Goal: Information Seeking & Learning: Learn about a topic

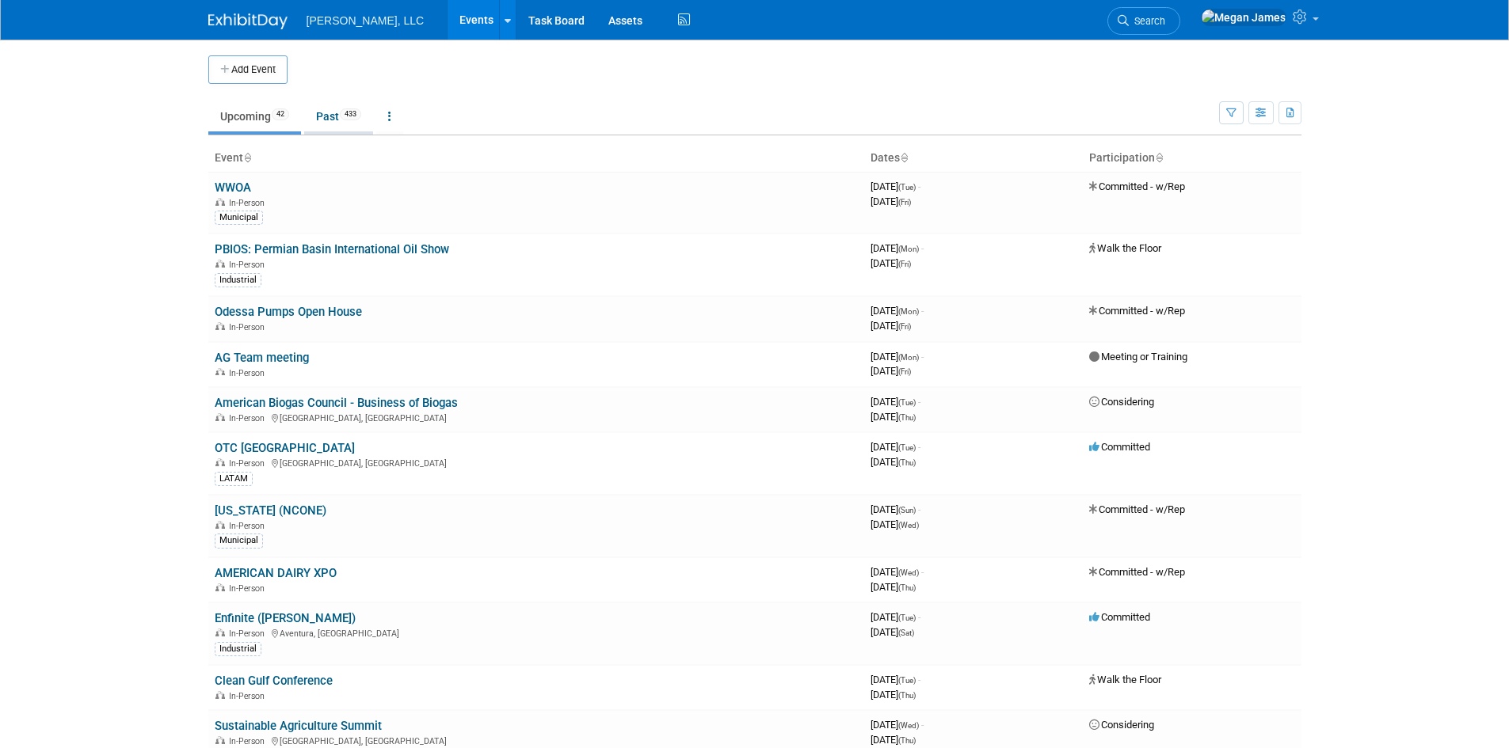
click at [341, 117] on link "Past 433" at bounding box center [338, 116] width 69 height 30
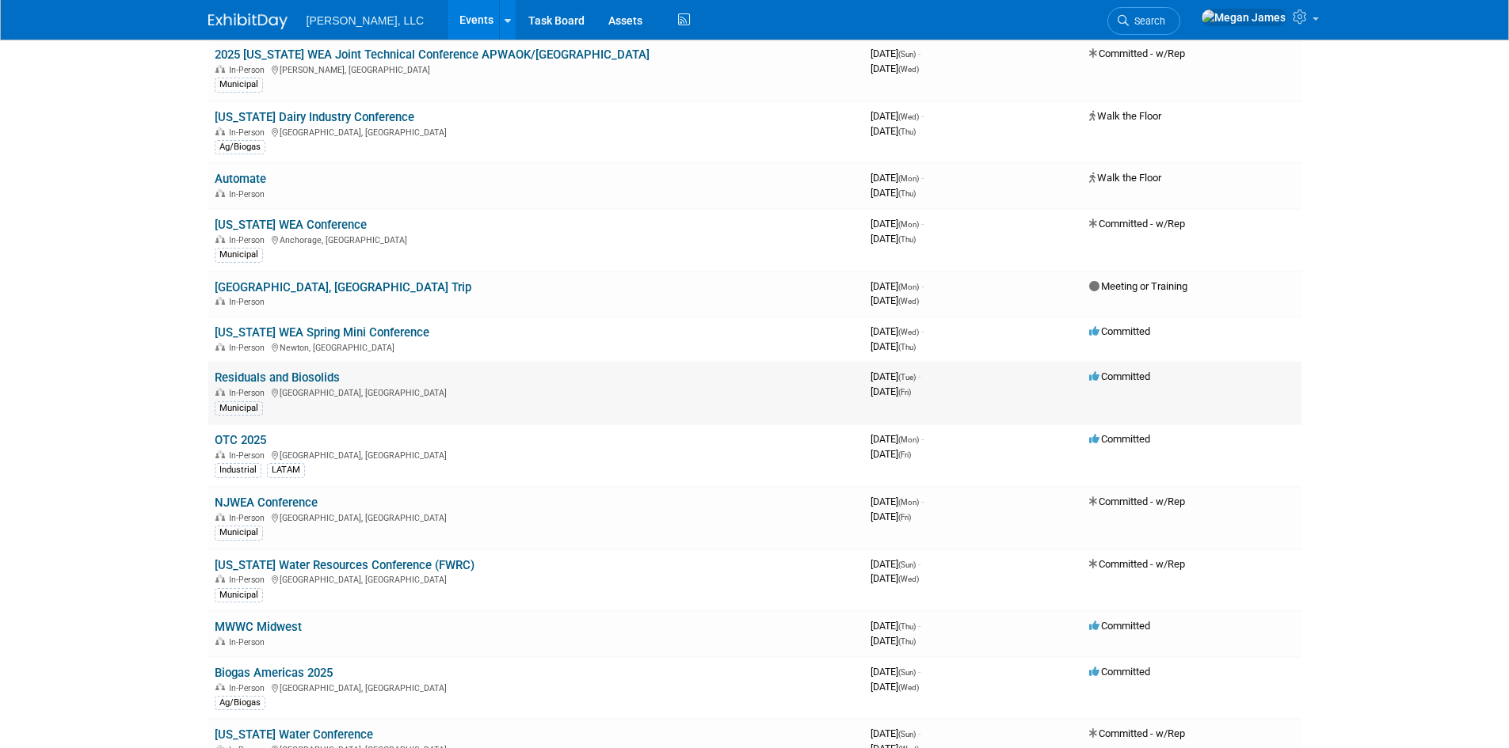
scroll to position [5151, 0]
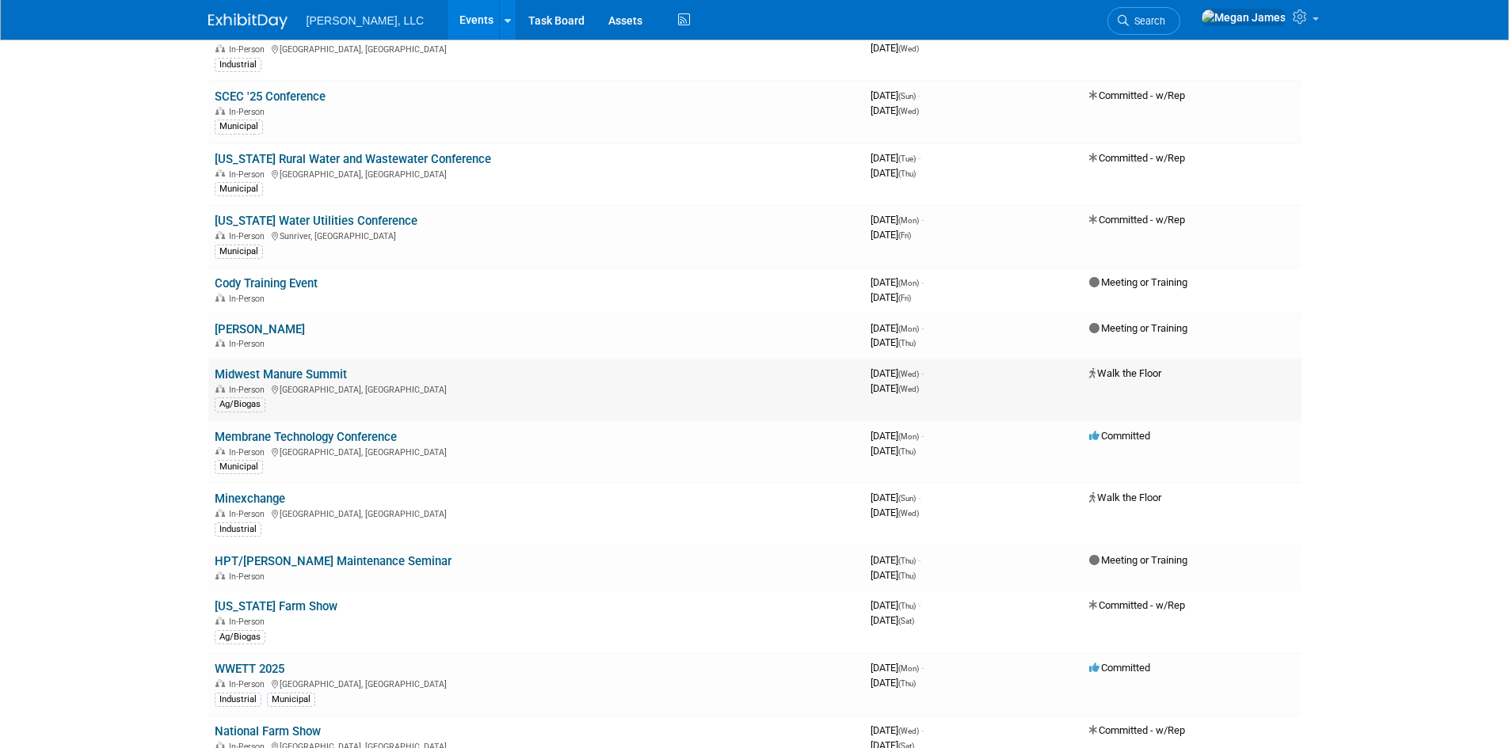
click at [333, 374] on link "Midwest Manure Summit" at bounding box center [281, 374] width 132 height 14
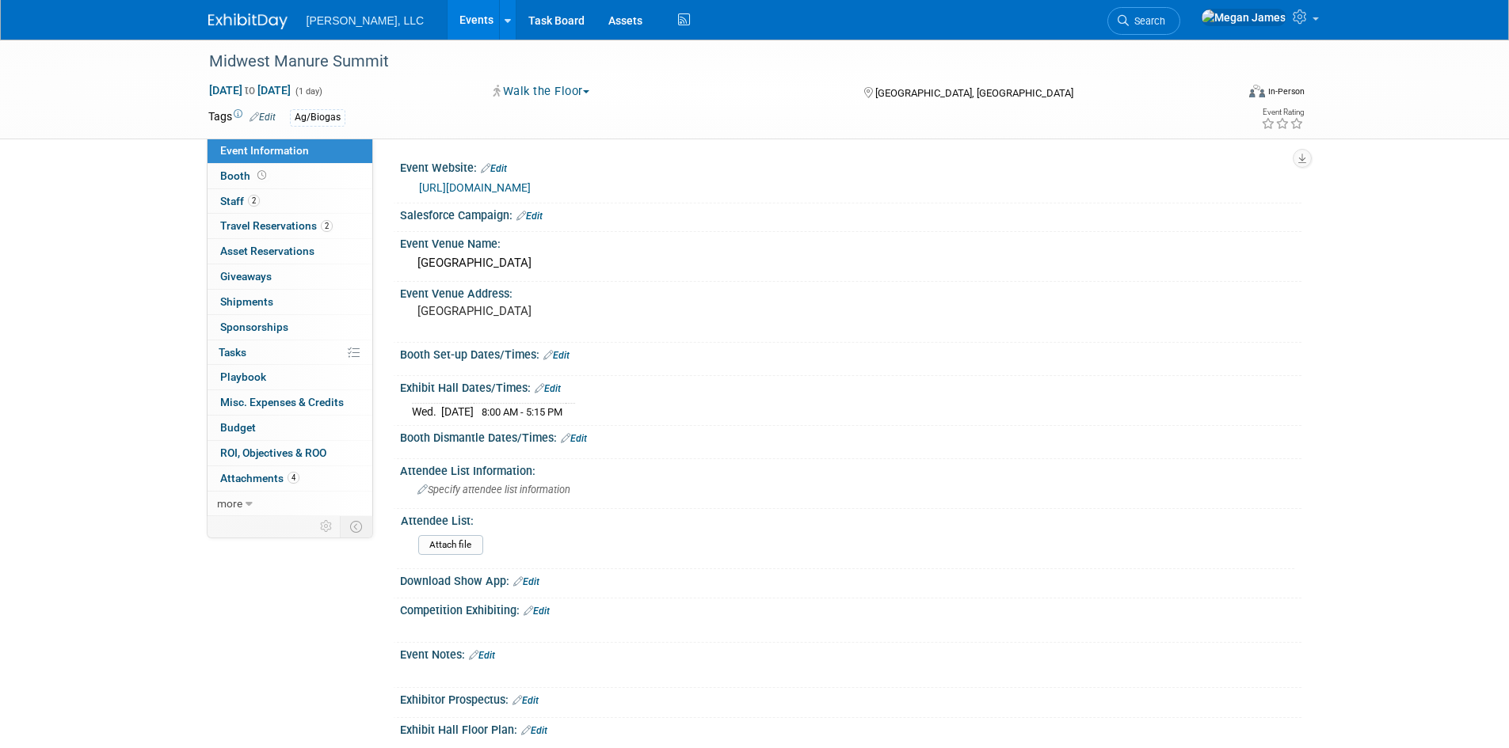
select select "Ag/Biogas"
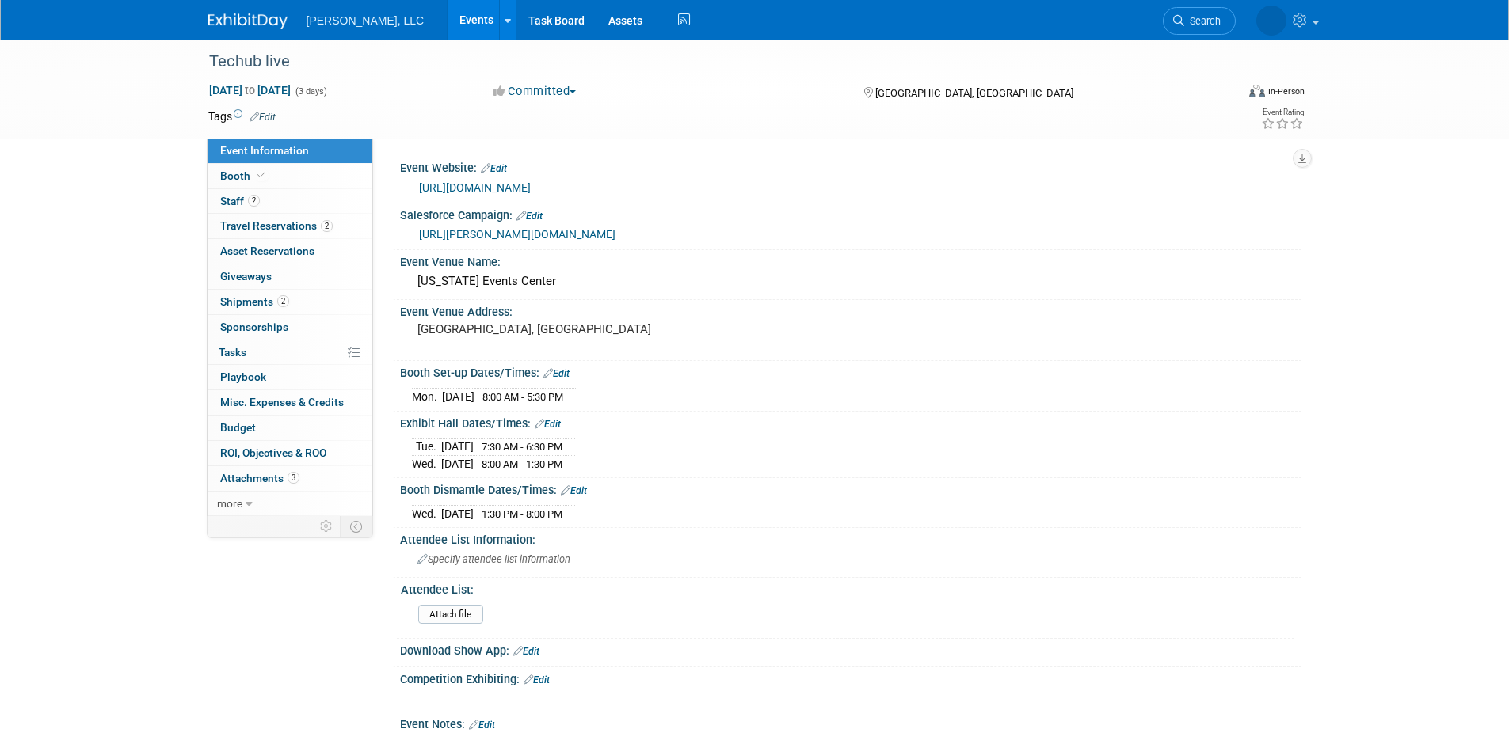
select select "Ag/Biogas"
click at [531, 190] on link "https://techhublive.com/exhibitor-and-sponsor-resources/" at bounding box center [475, 187] width 112 height 13
click at [268, 208] on link "2 Staff 2" at bounding box center [290, 201] width 165 height 25
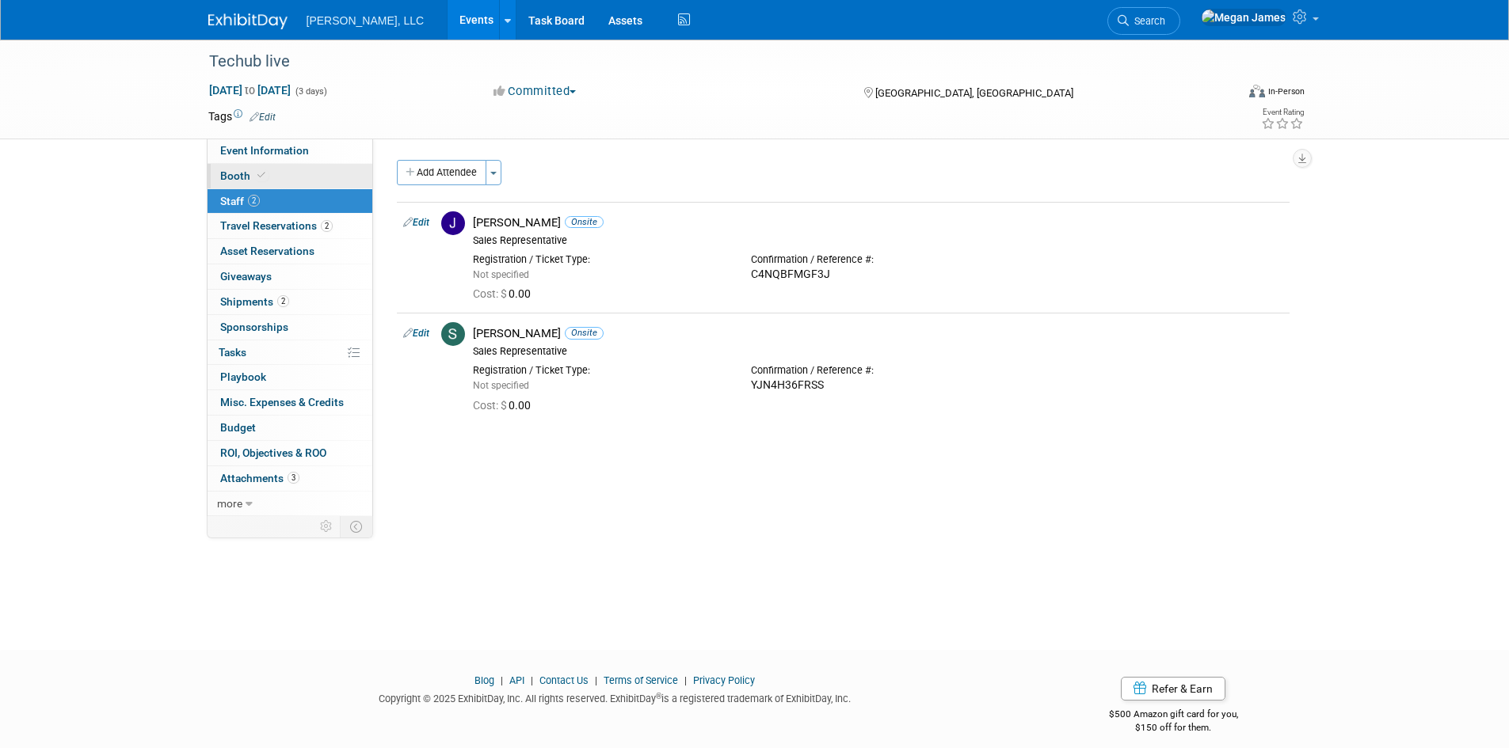
click at [356, 181] on link "Booth" at bounding box center [290, 176] width 165 height 25
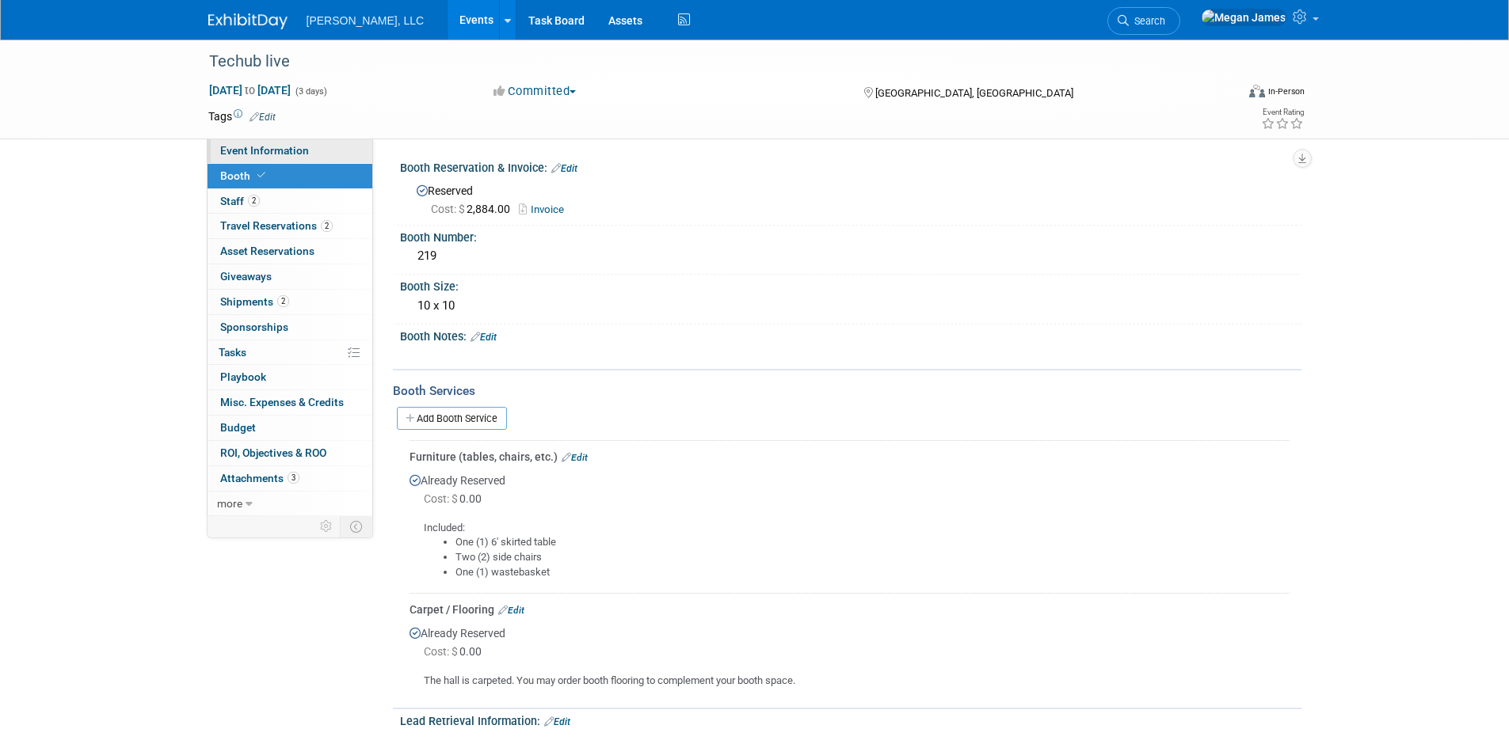
click at [350, 147] on link "Event Information" at bounding box center [290, 151] width 165 height 25
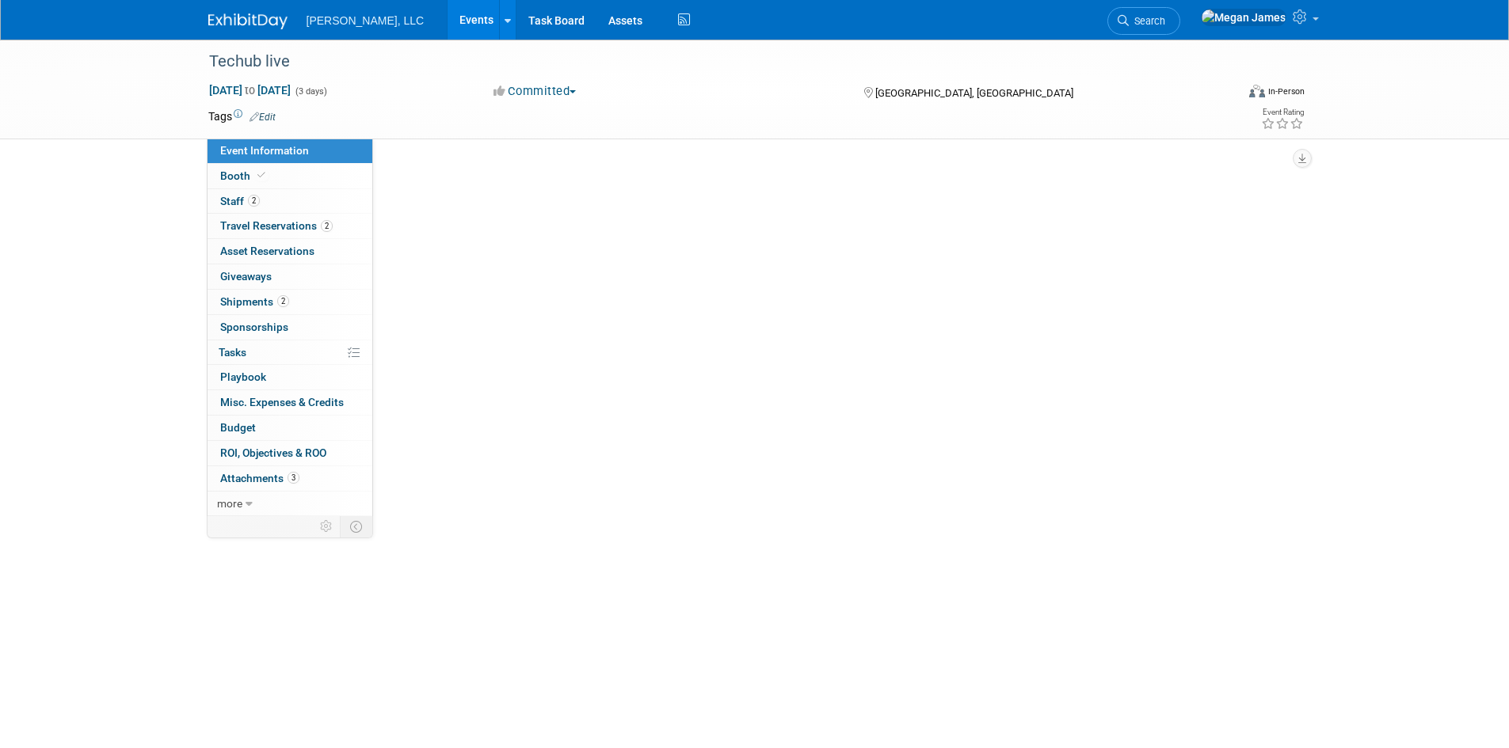
select select "Ag/Biogas"
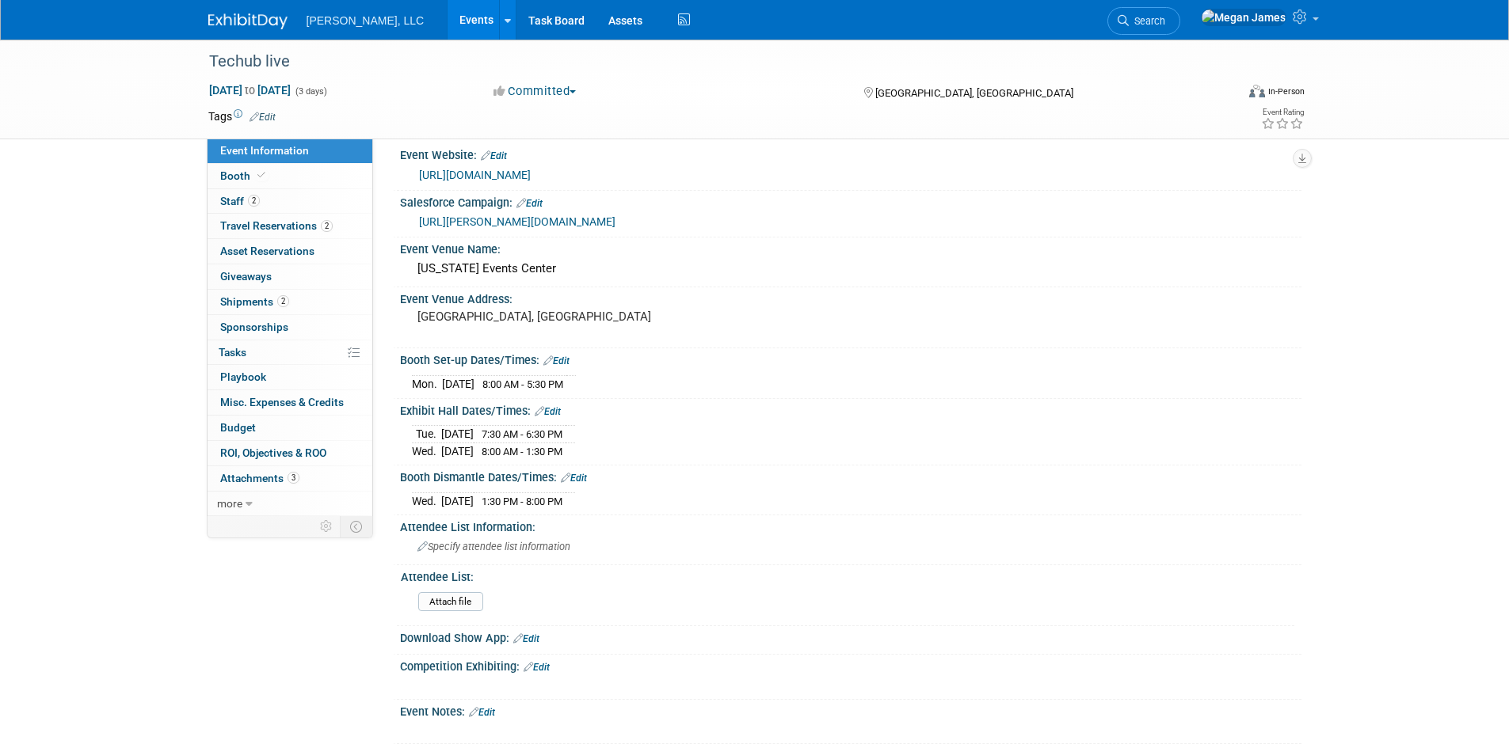
scroll to position [379, 0]
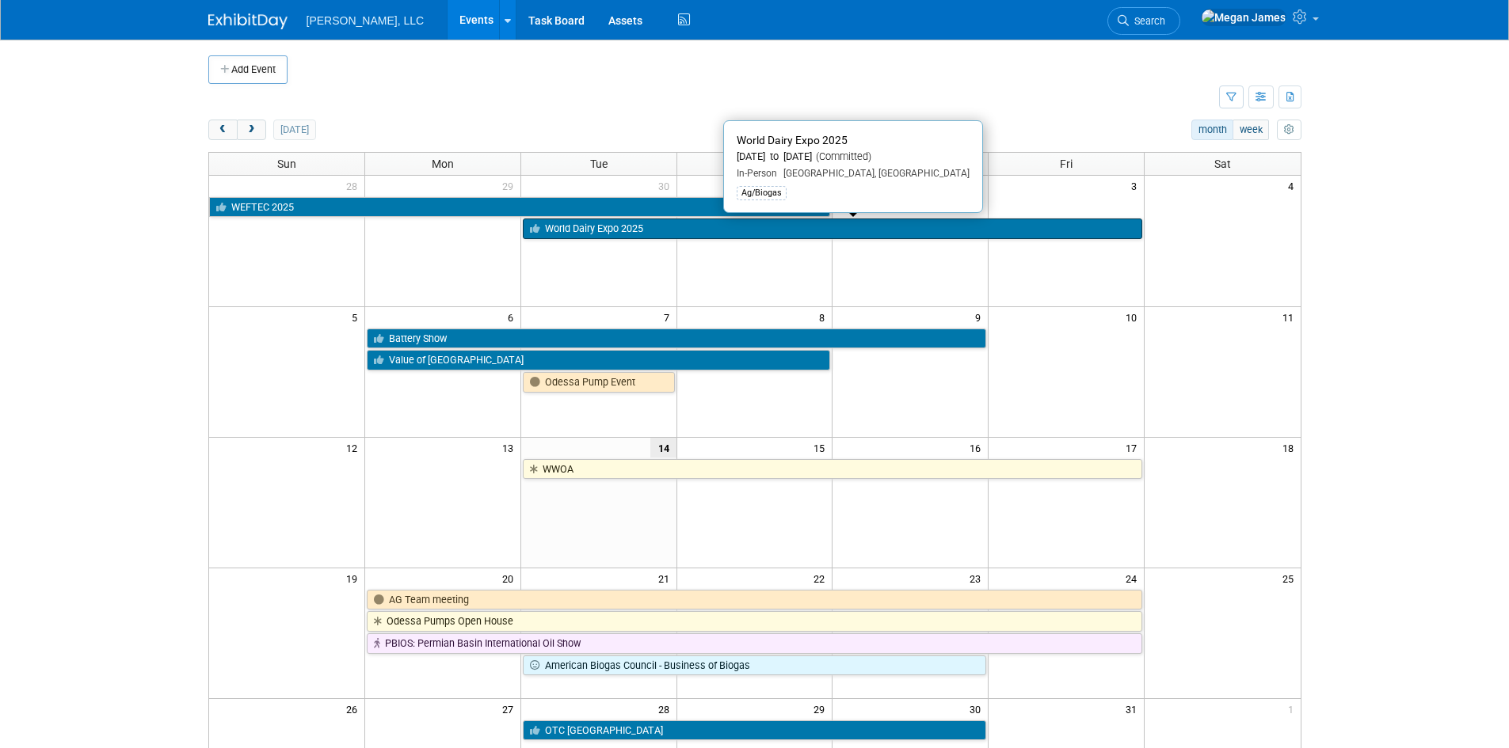
click at [577, 233] on link "World Dairy Expo 2025" at bounding box center [832, 229] width 619 height 21
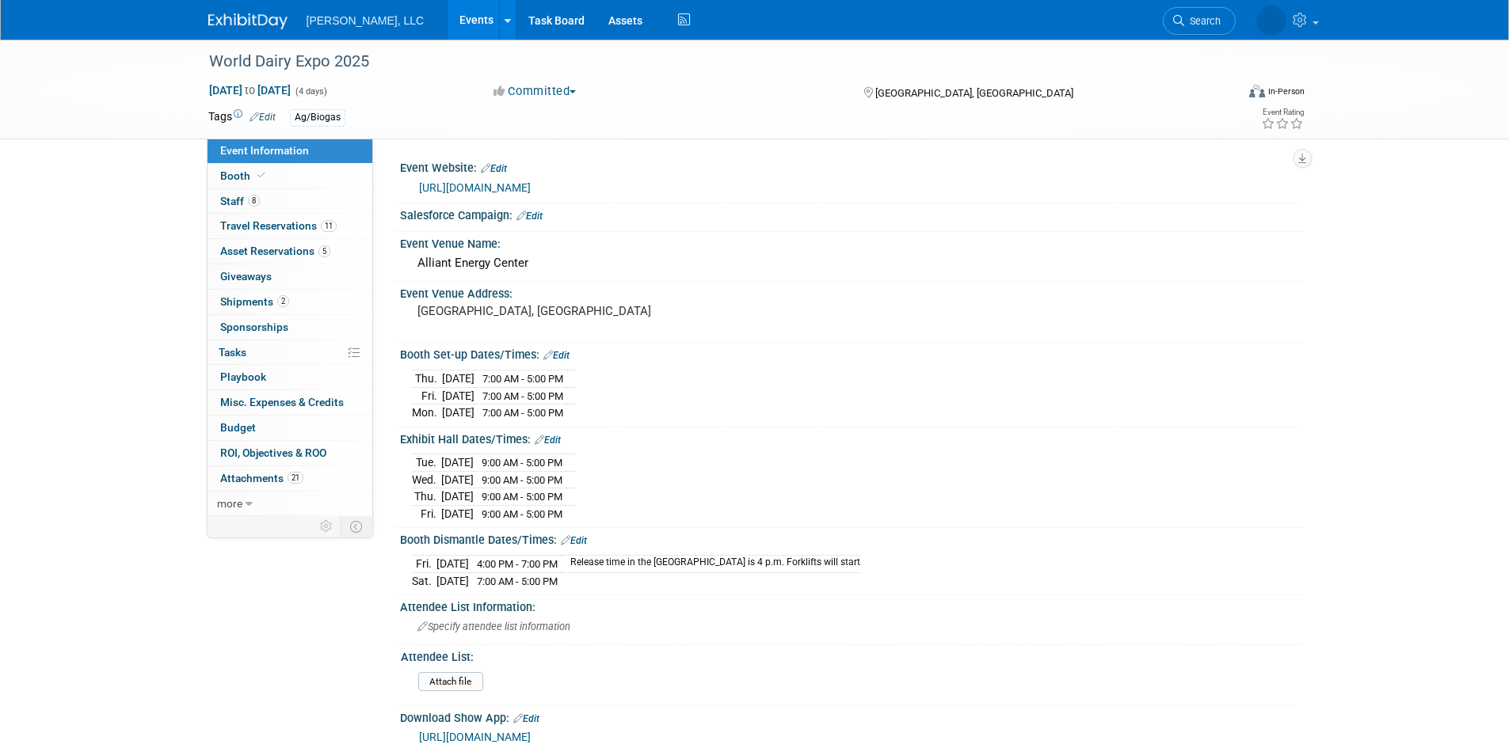
select select "Ag/Biogas"
click at [447, 13] on link "Events" at bounding box center [476, 20] width 58 height 40
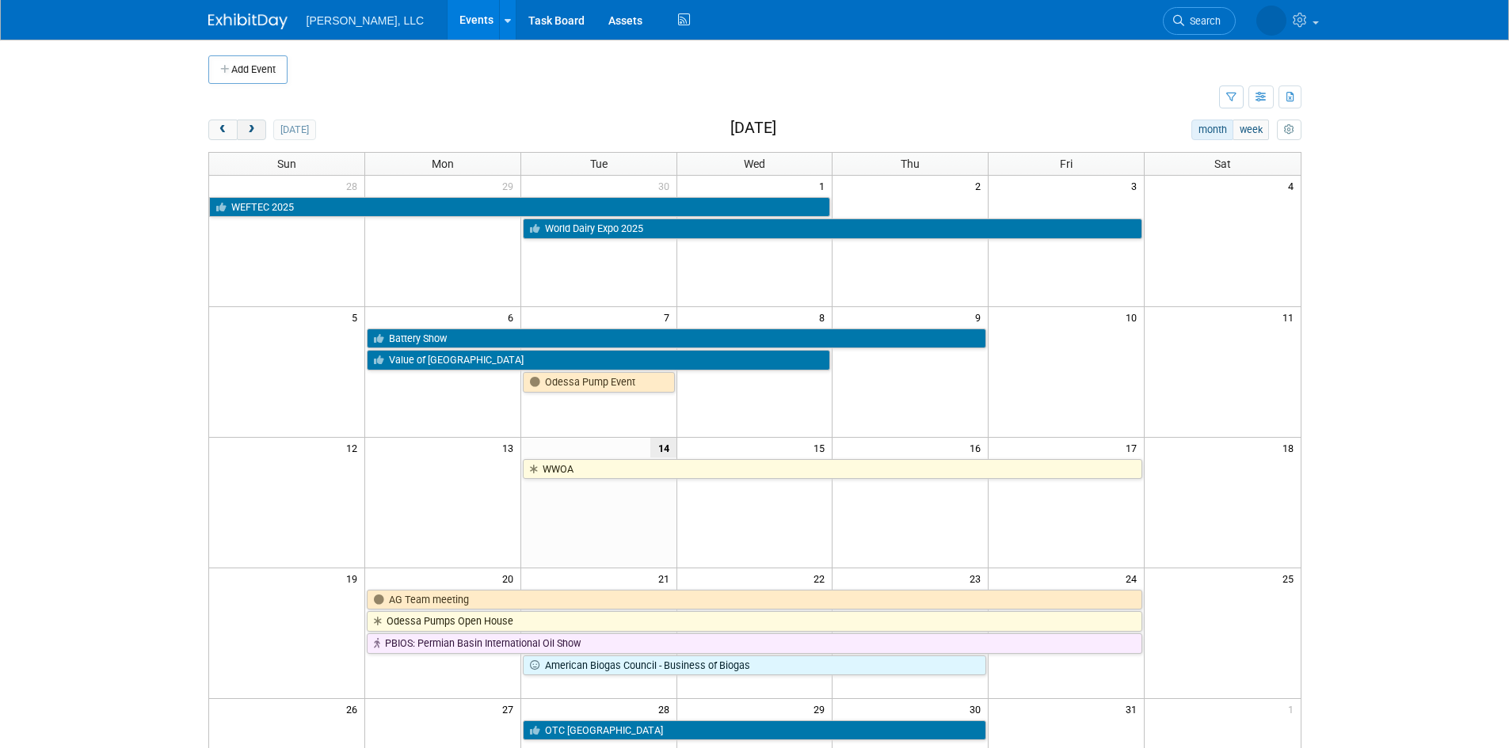
click at [253, 134] on span "next" at bounding box center [252, 130] width 12 height 10
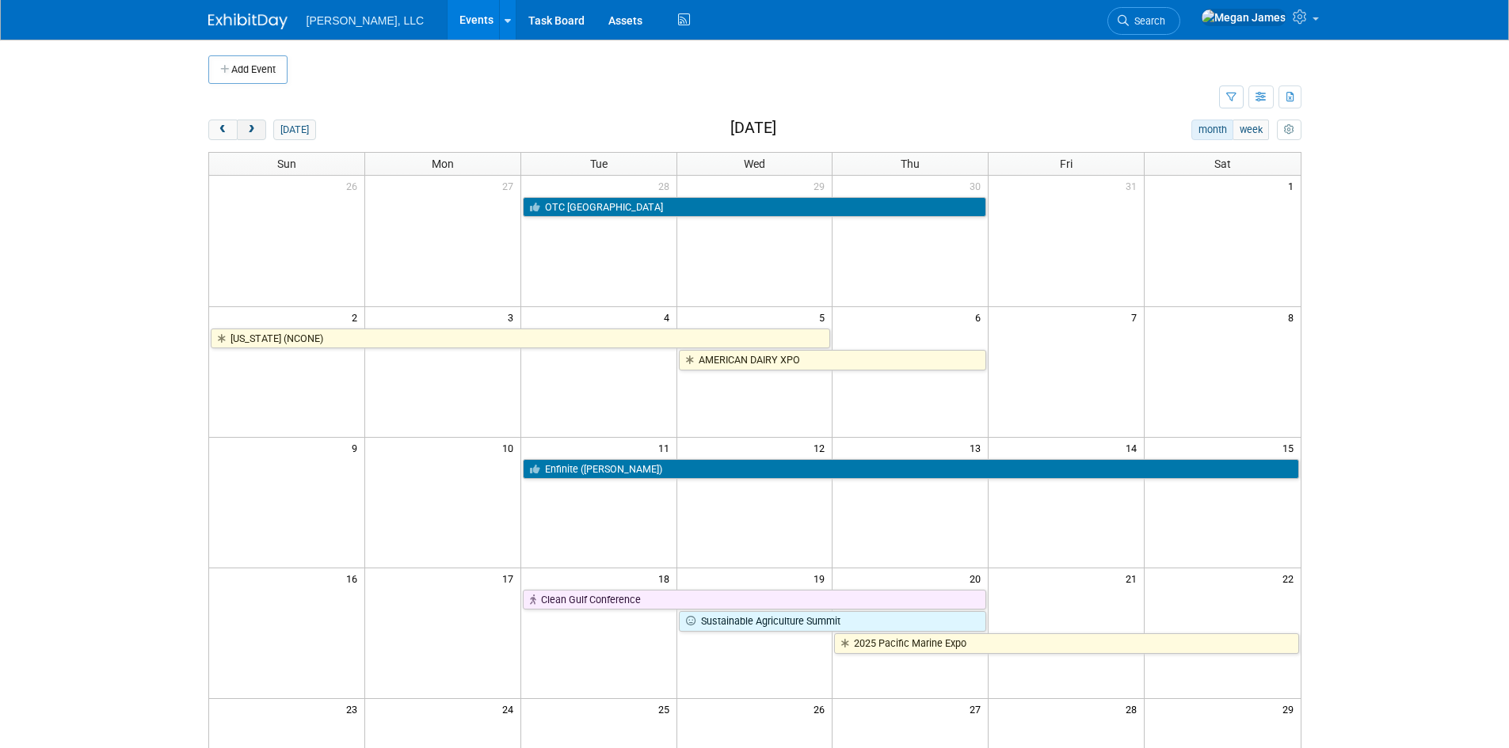
click at [253, 134] on span "next" at bounding box center [252, 130] width 12 height 10
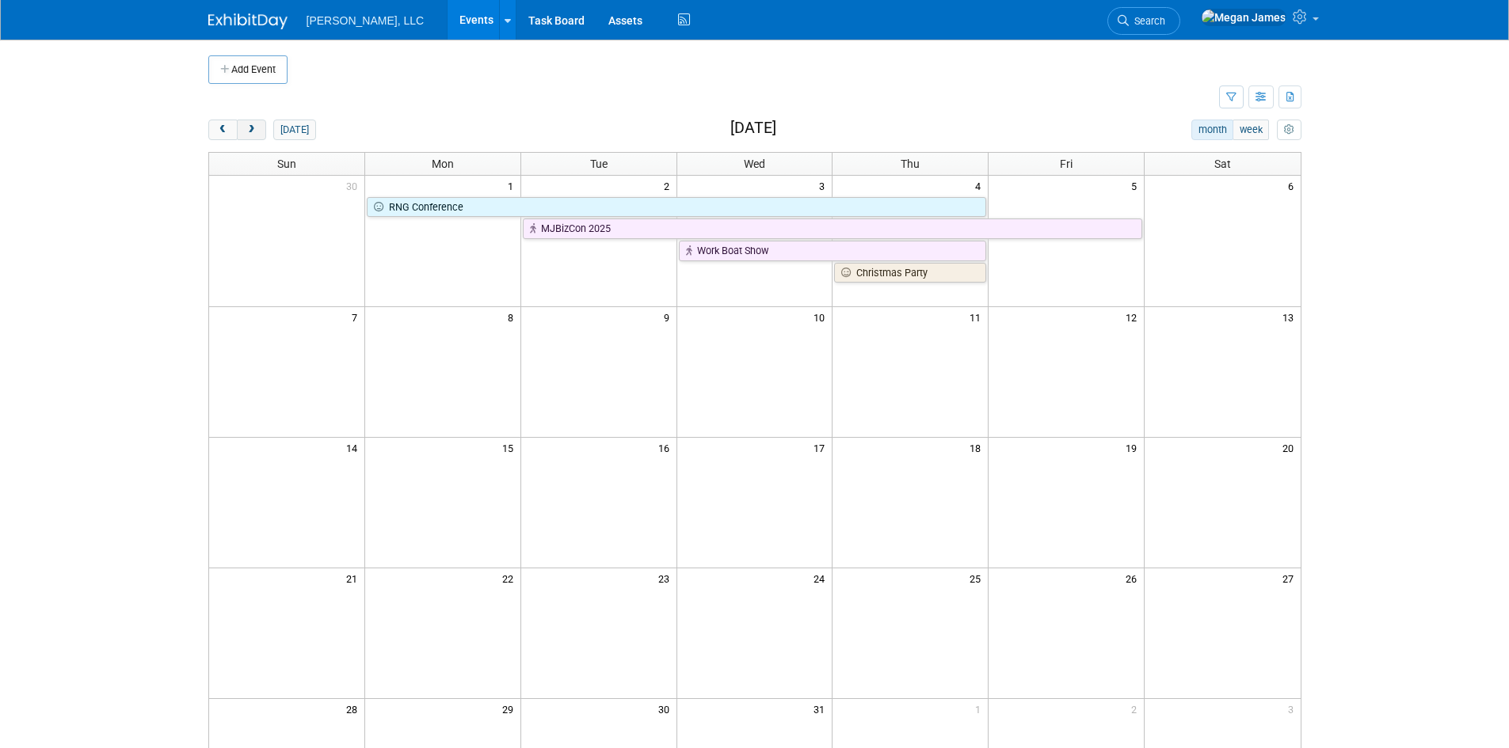
click at [253, 134] on span "next" at bounding box center [252, 130] width 12 height 10
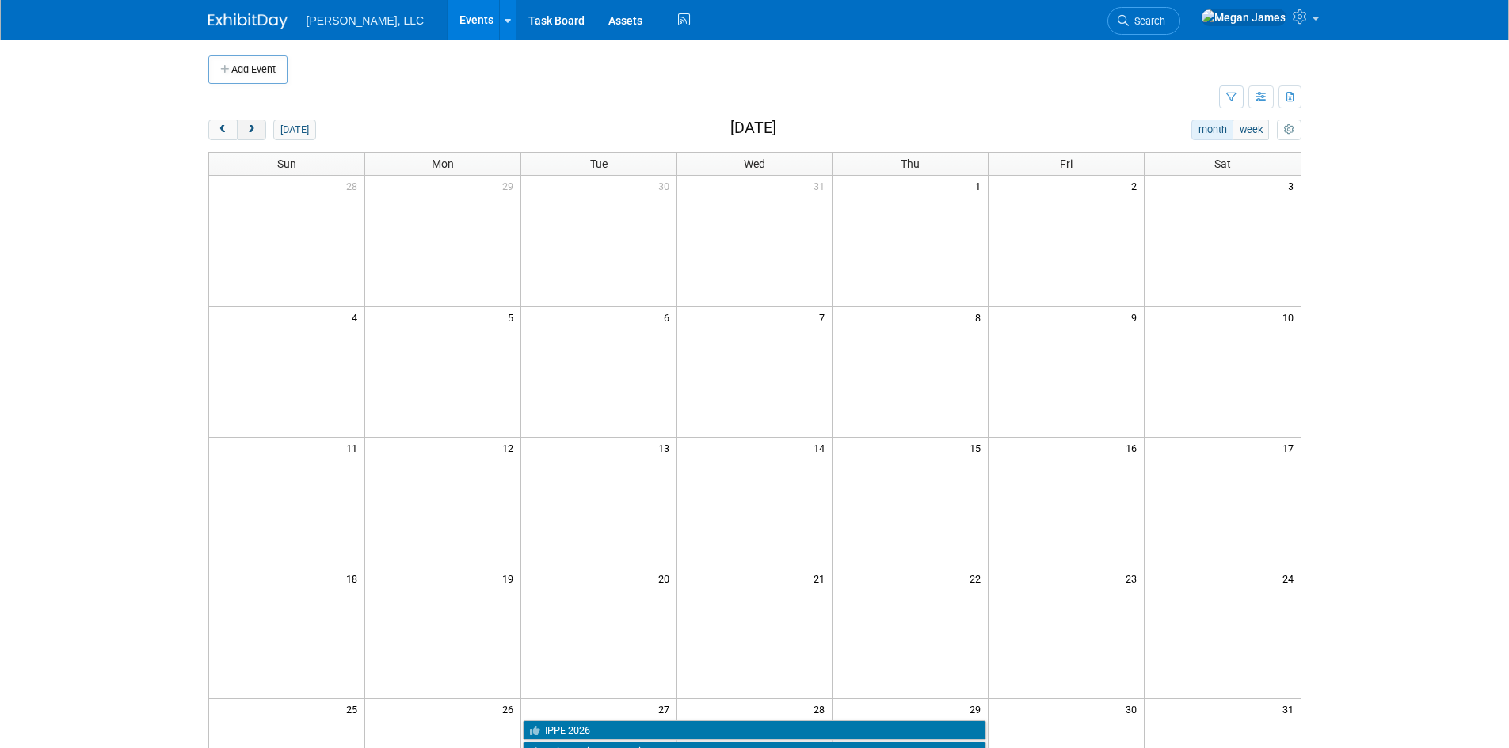
click at [253, 133] on span "next" at bounding box center [252, 130] width 12 height 10
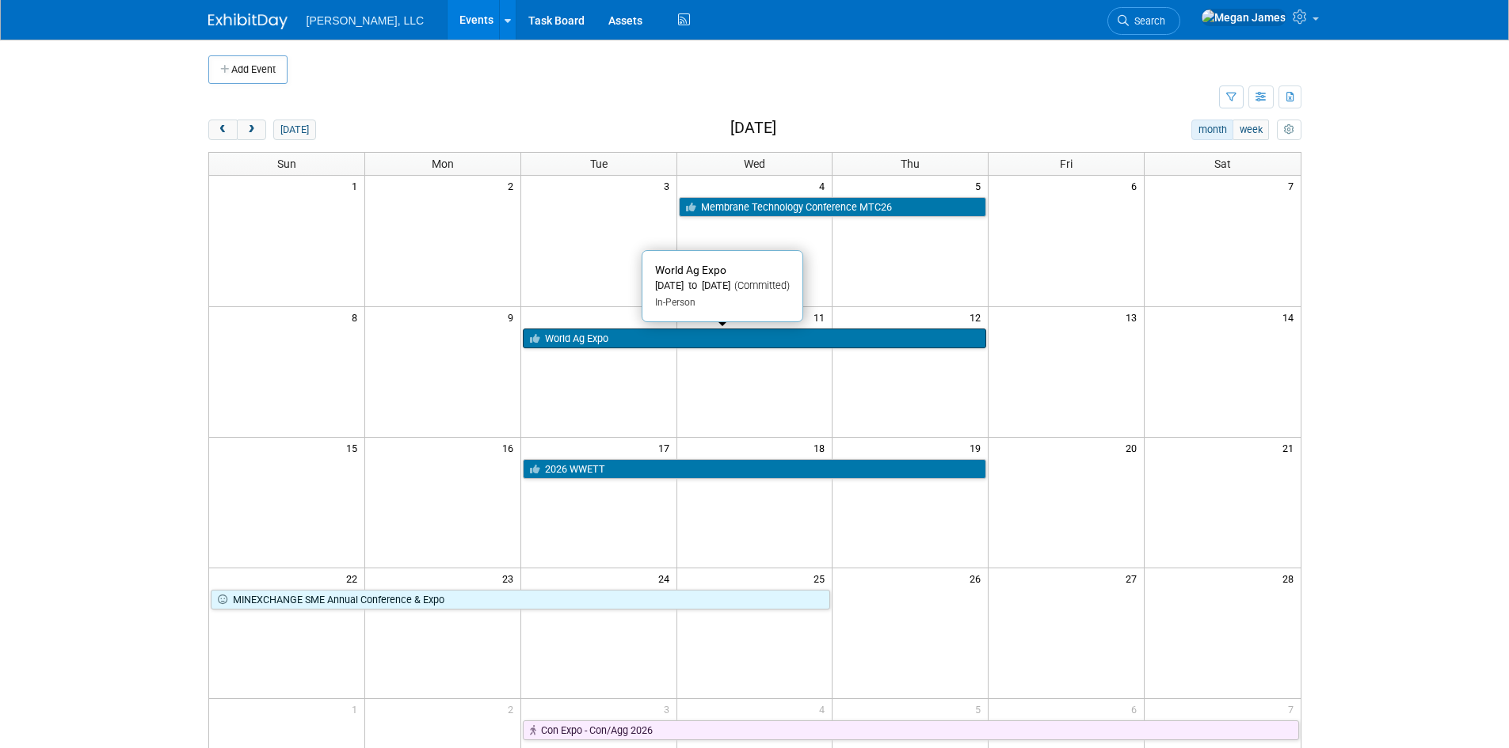
click at [587, 339] on link "World Ag Expo" at bounding box center [755, 339] width 464 height 21
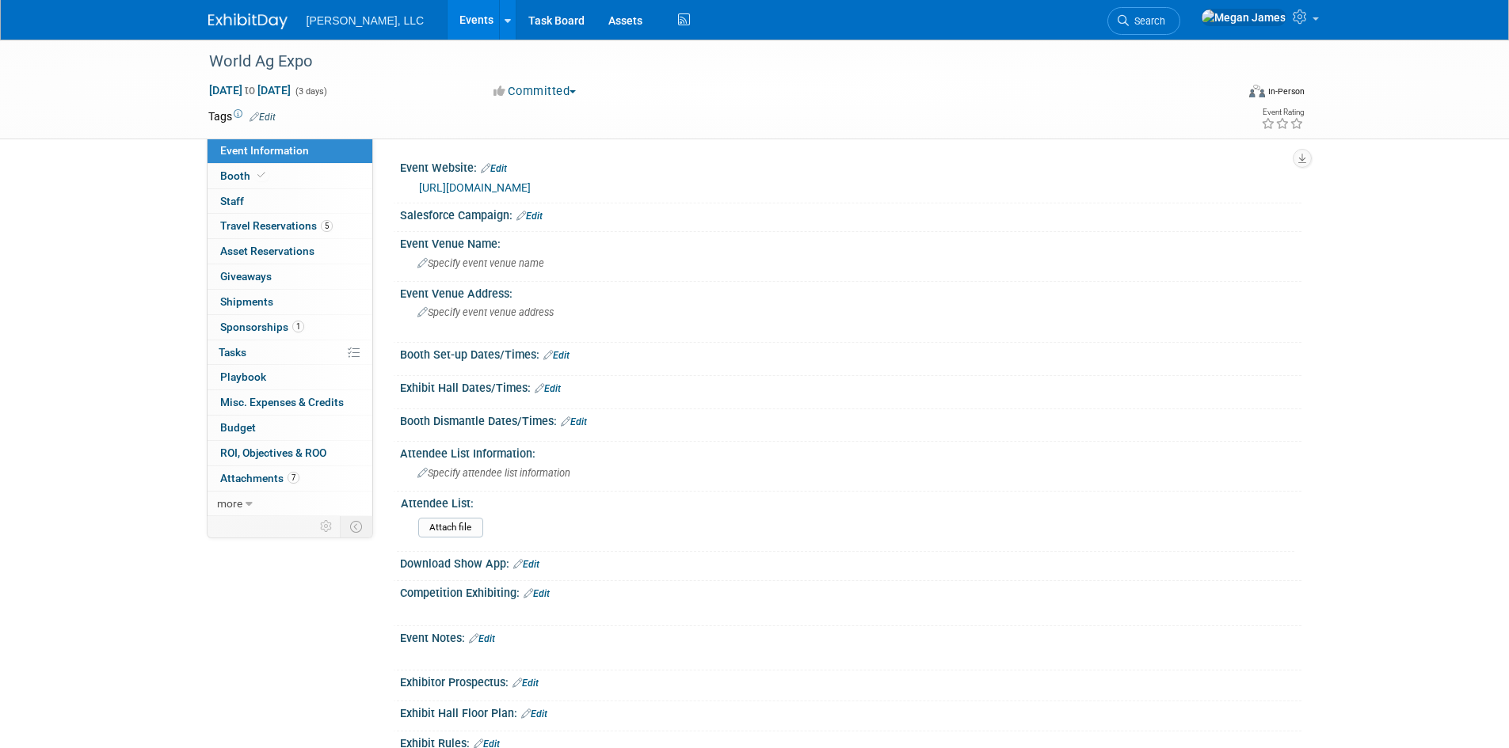
click at [447, 25] on link "Events" at bounding box center [476, 20] width 58 height 40
select select "Industrial"
